Goal: Information Seeking & Learning: Learn about a topic

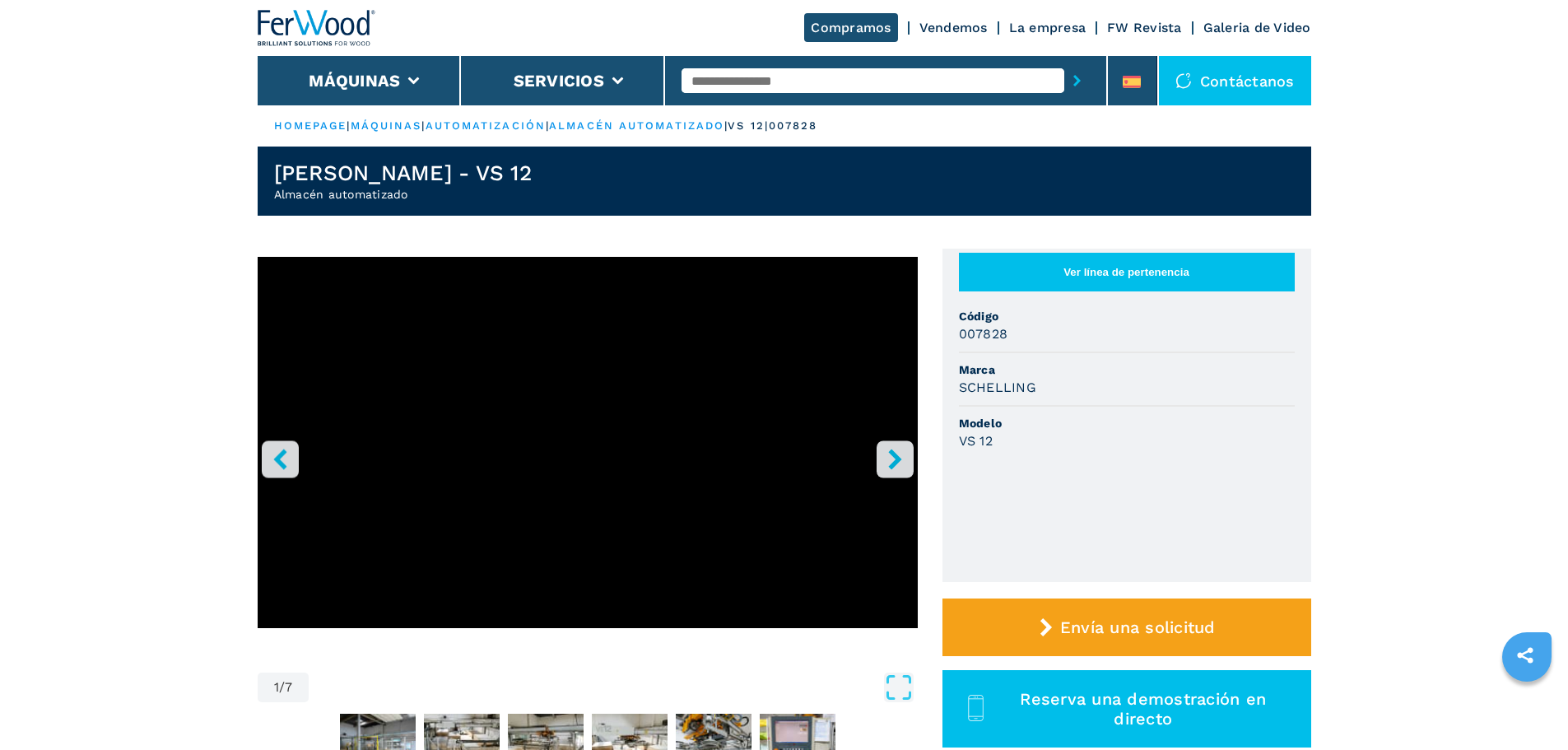
click at [823, 73] on input "text" at bounding box center [873, 81] width 382 height 25
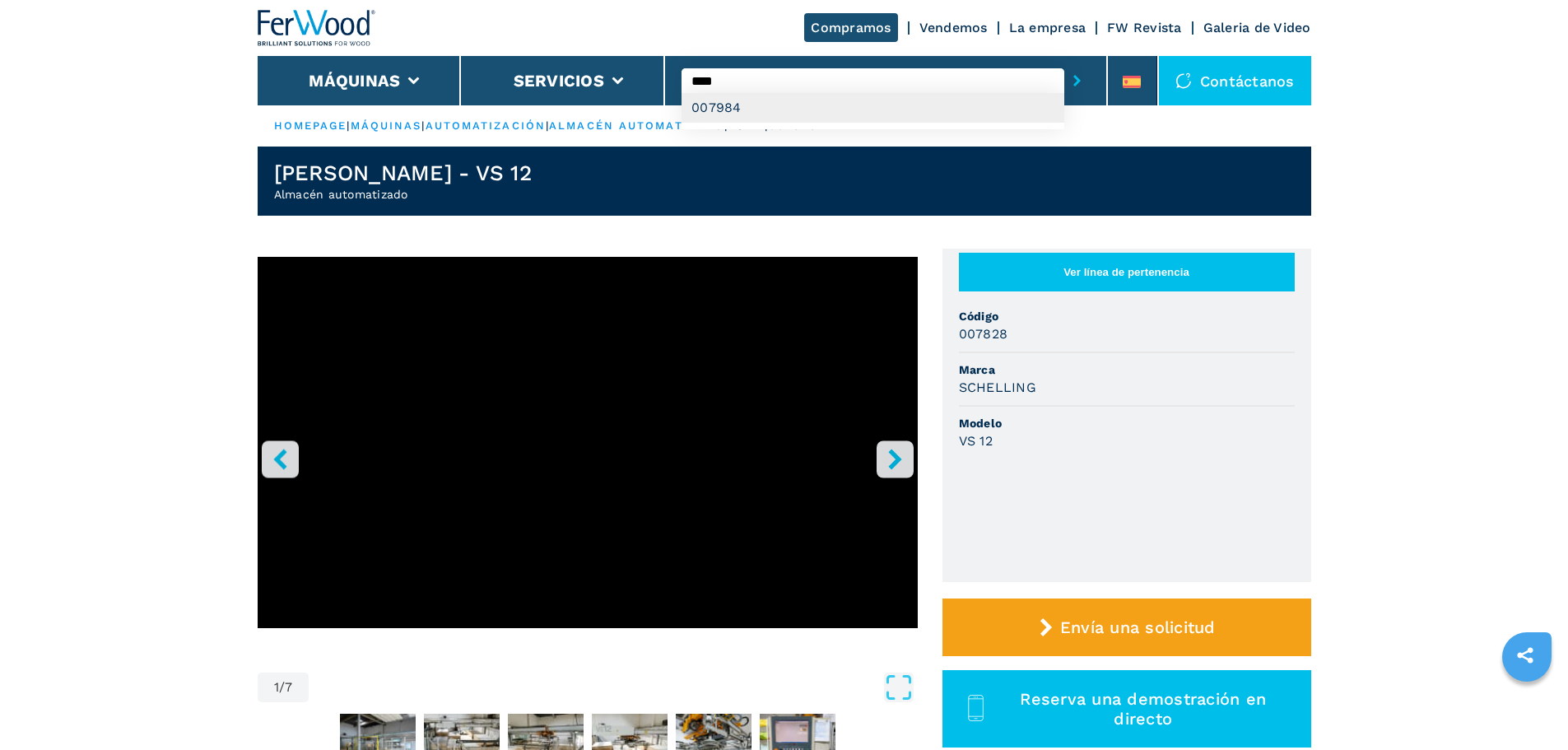
click at [794, 107] on div "007984" at bounding box center [873, 107] width 382 height 29
type input "******"
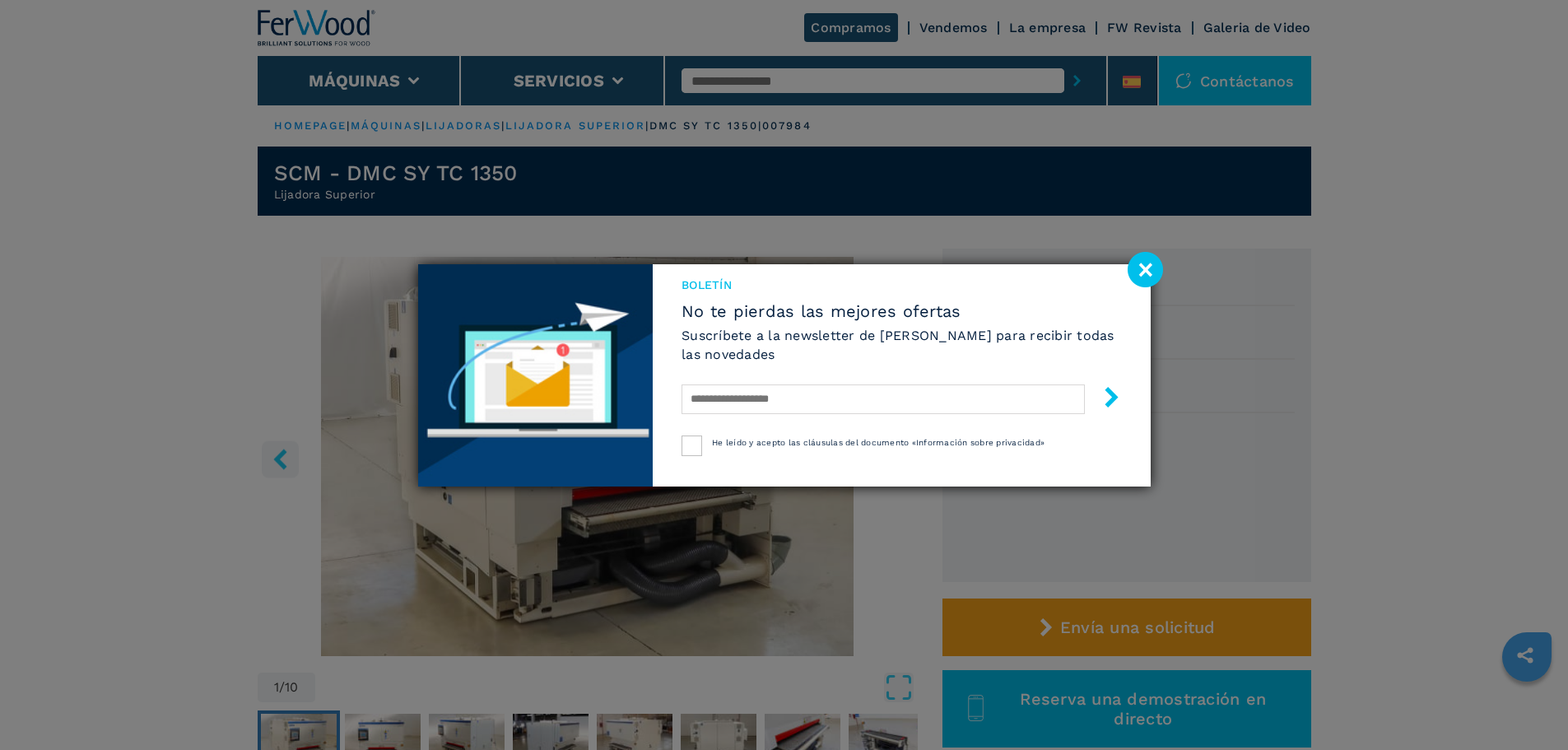
click at [1142, 263] on image at bounding box center [1146, 269] width 35 height 35
